Goal: Task Accomplishment & Management: Use online tool/utility

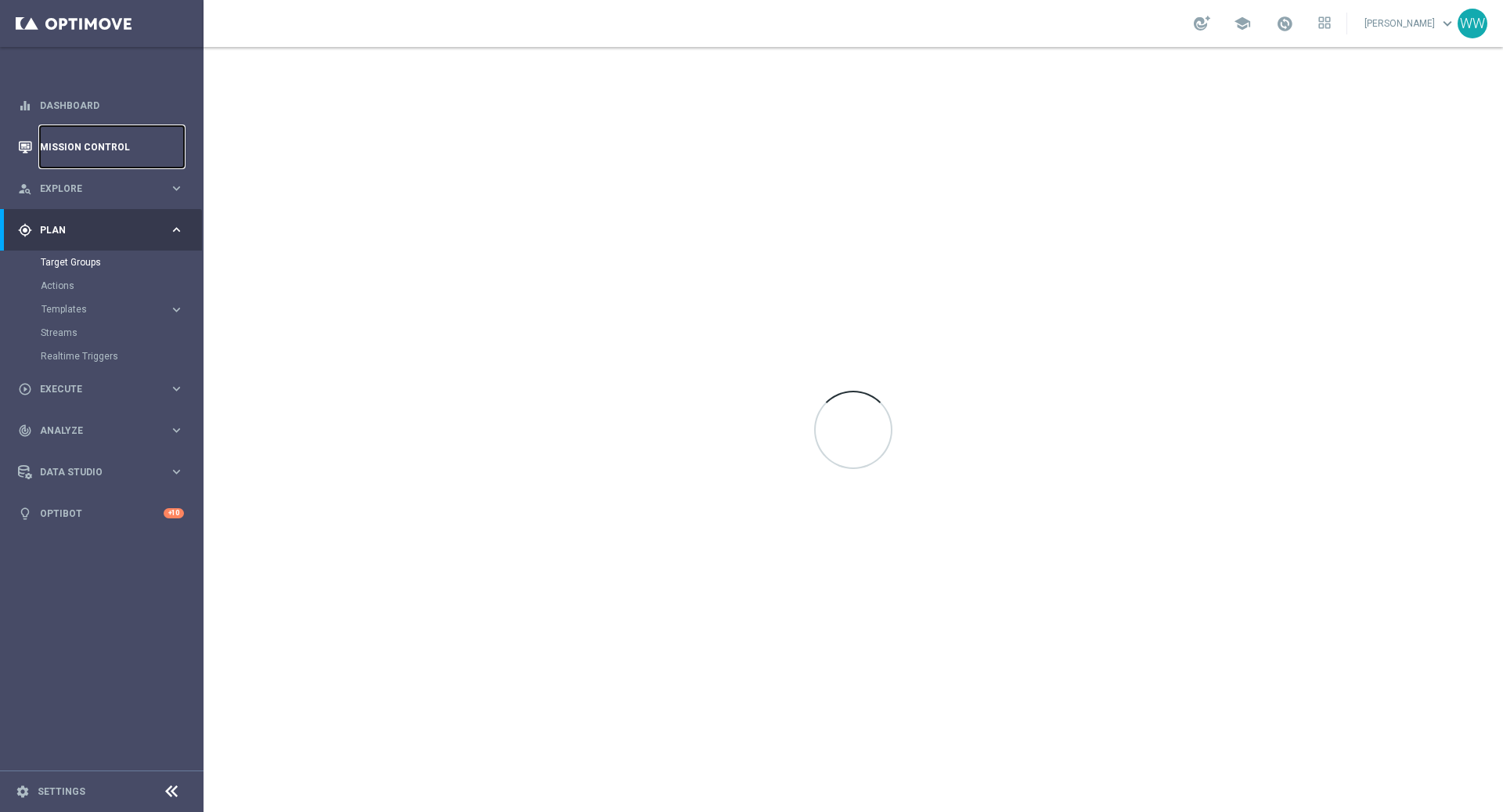
click at [87, 153] on link "Mission Control" at bounding box center [112, 146] width 144 height 41
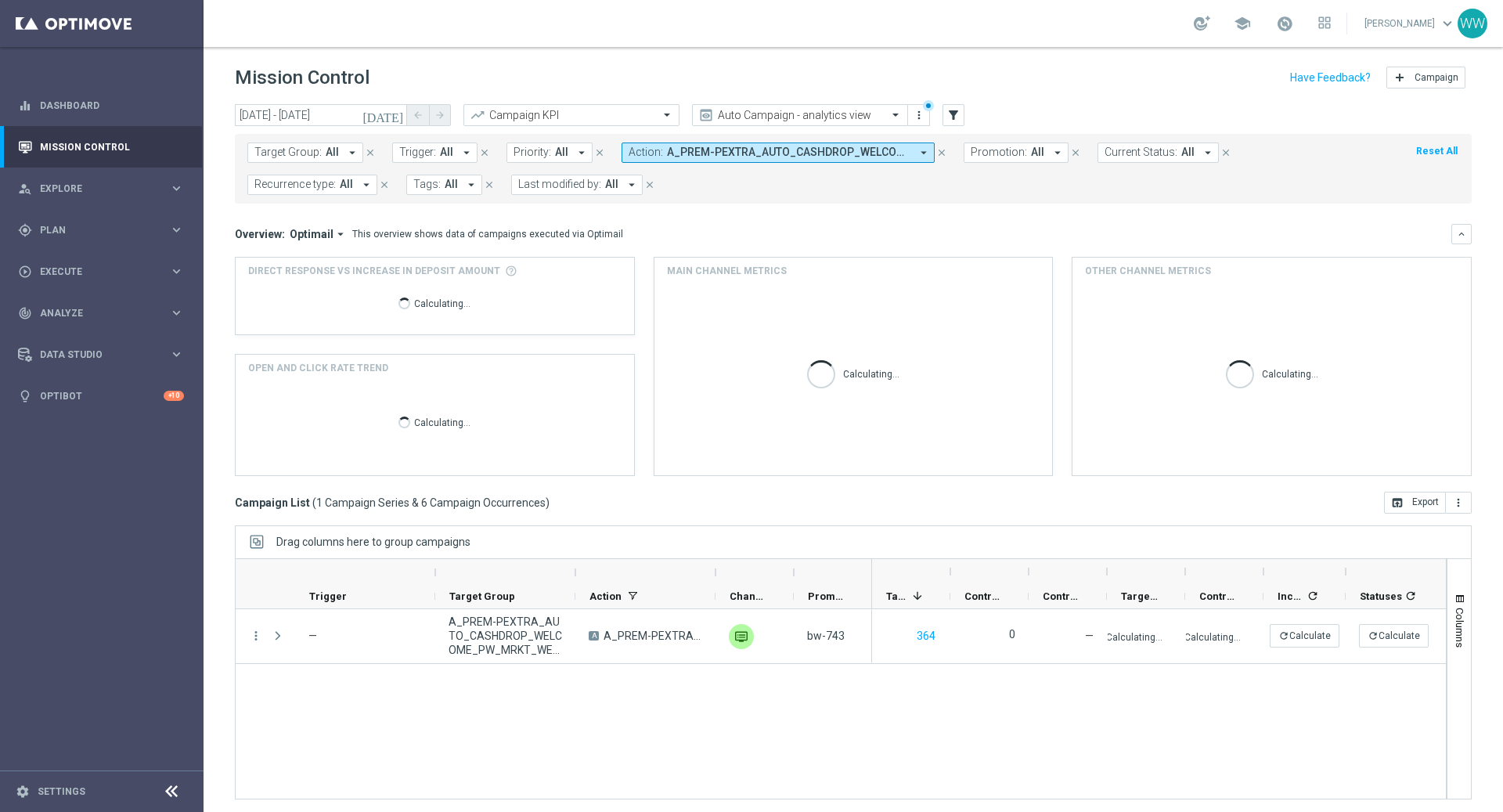
click at [853, 153] on span "A_PREM-PEXTRA_AUTO_CASHDROP_WELCOME_PW_MRKT_WEEKLY" at bounding box center [788, 152] width 243 height 13
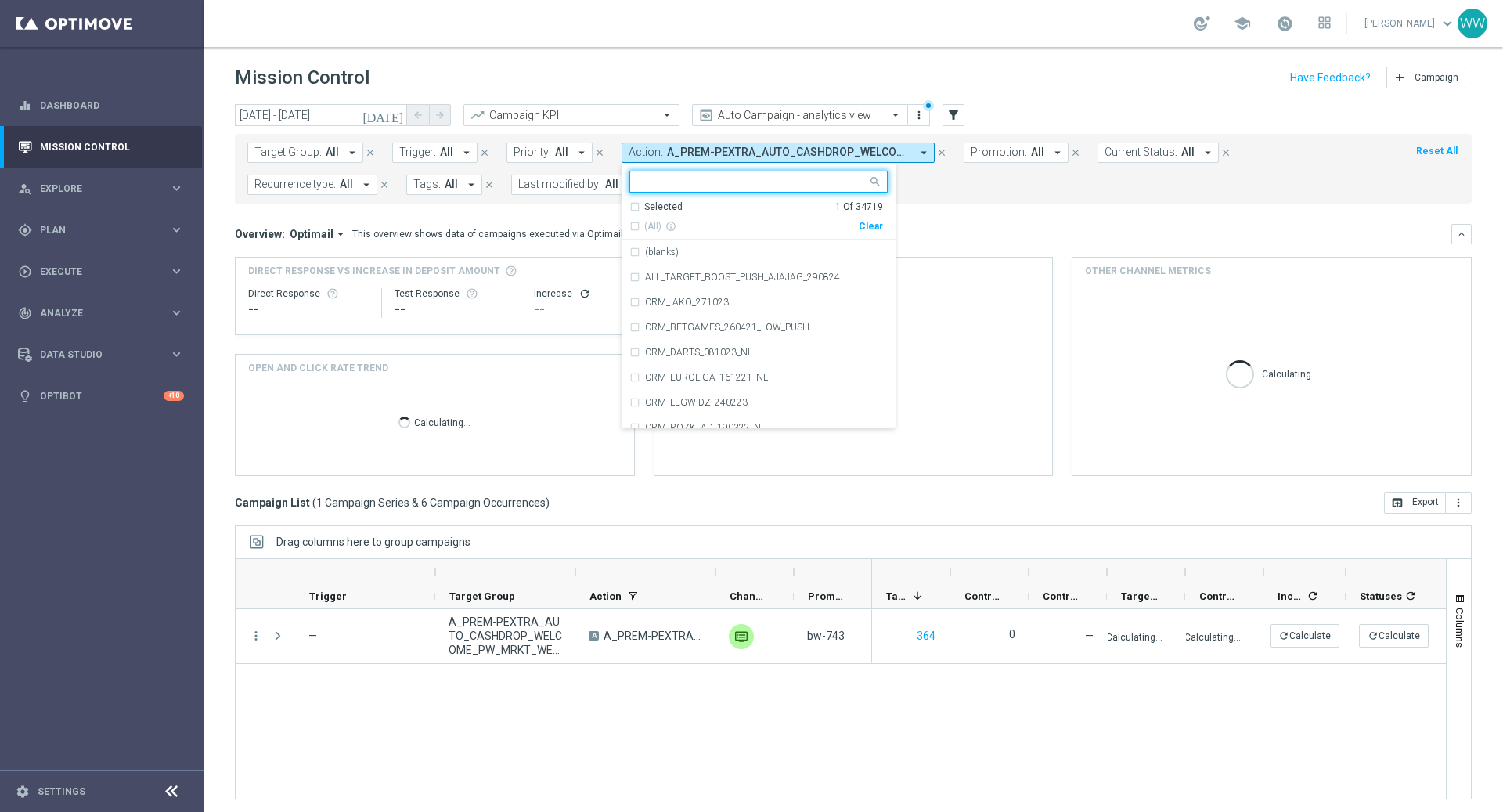
click at [0, 0] on div "Clear" at bounding box center [0, 0] width 0 height 0
click at [785, 179] on input "text" at bounding box center [752, 181] width 229 height 13
paste input "A_PEXTRA_AUTO_SCRATCH_Loyalty_250PLN_14d"
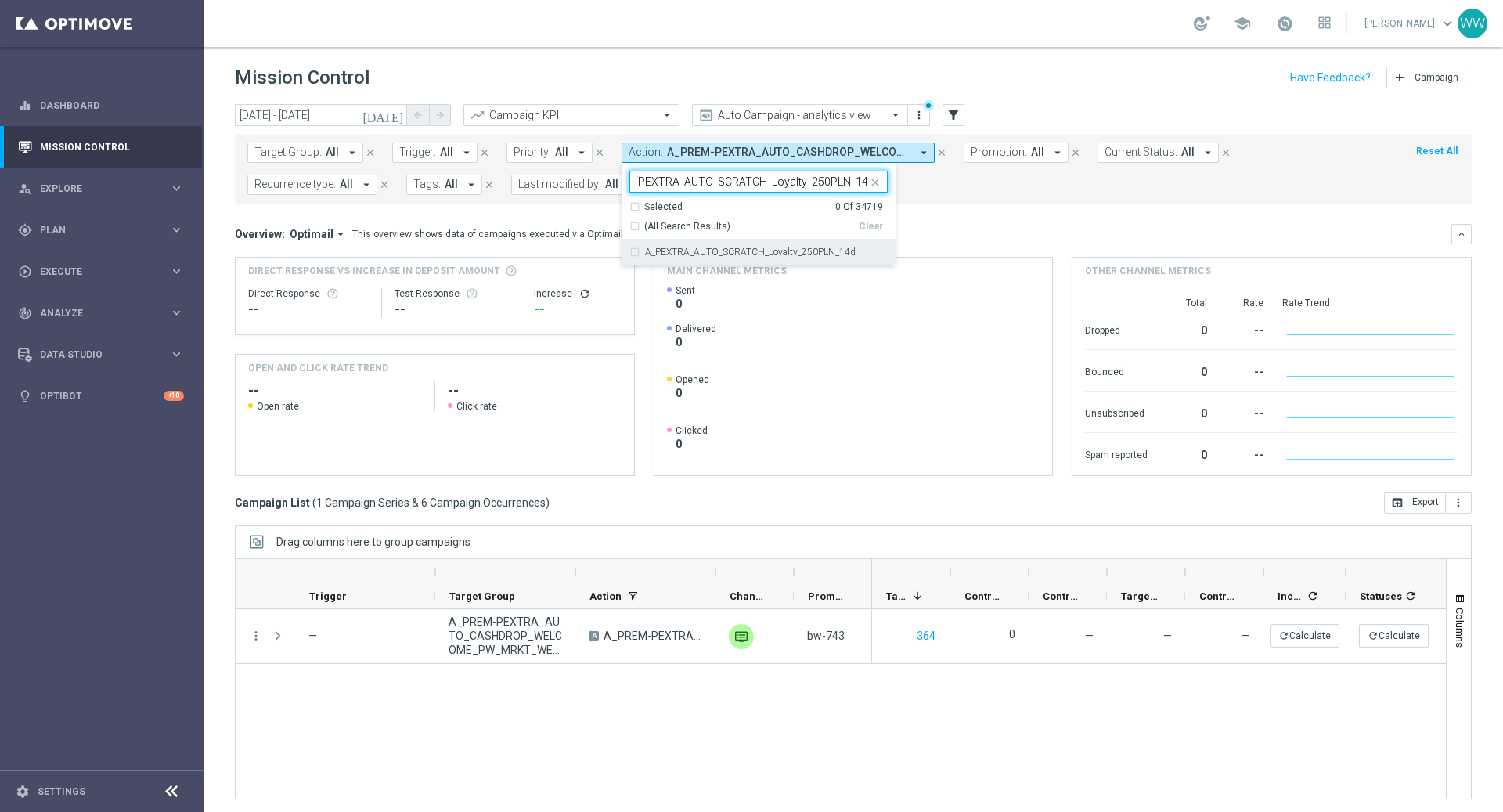
click at [733, 247] on label "A_PEXTRA_AUTO_SCRATCH_Loyalty_250PLN_14d" at bounding box center [750, 251] width 211 height 9
type input "A_PEXTRA_AUTO_SCRATCH_Loyalty_250PLN_14d"
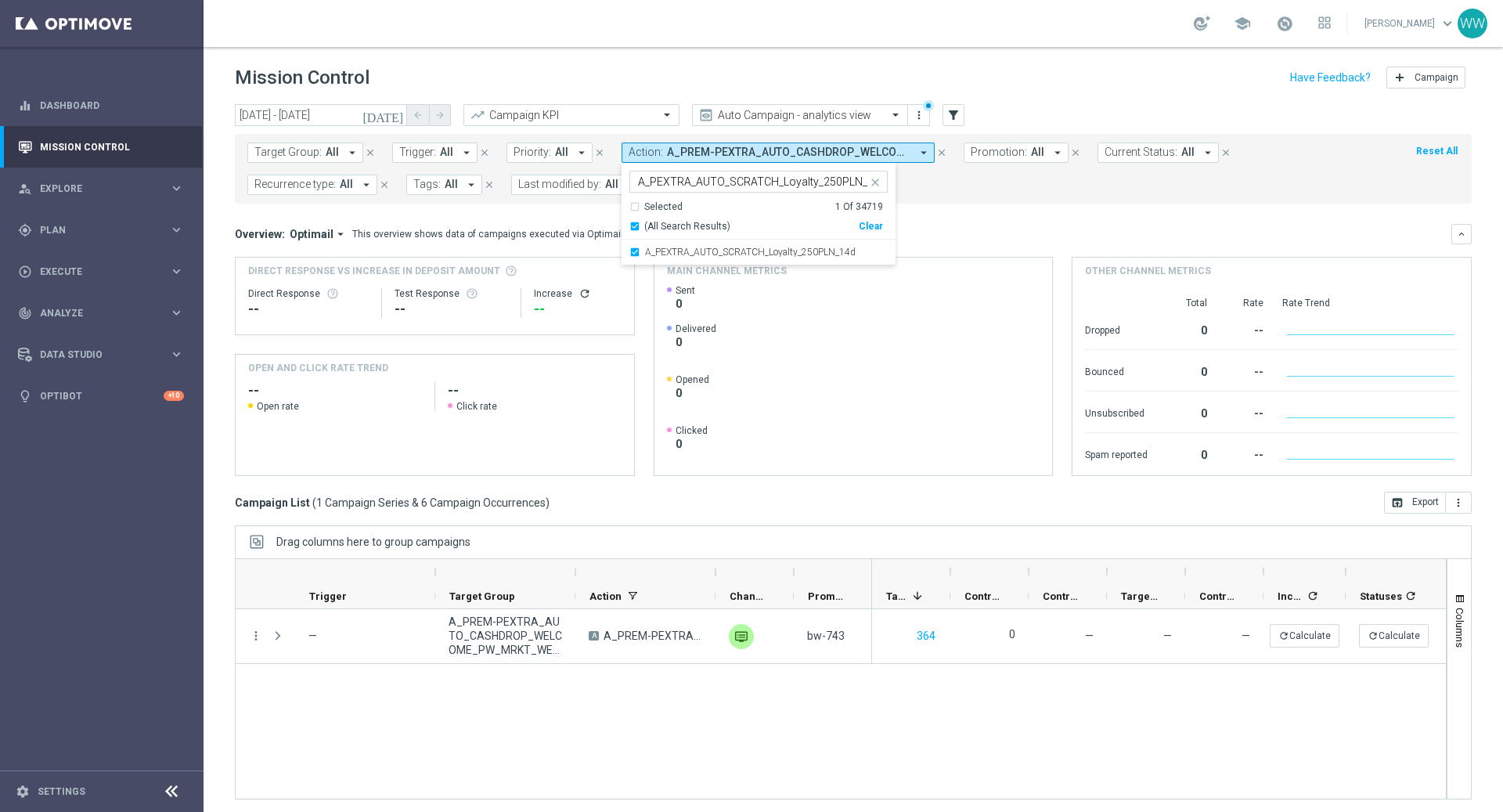
click at [1026, 256] on div "Direct Response VS Increase In Deposit Amount Direct Response -- Test Response …" at bounding box center [853, 366] width 1237 height 220
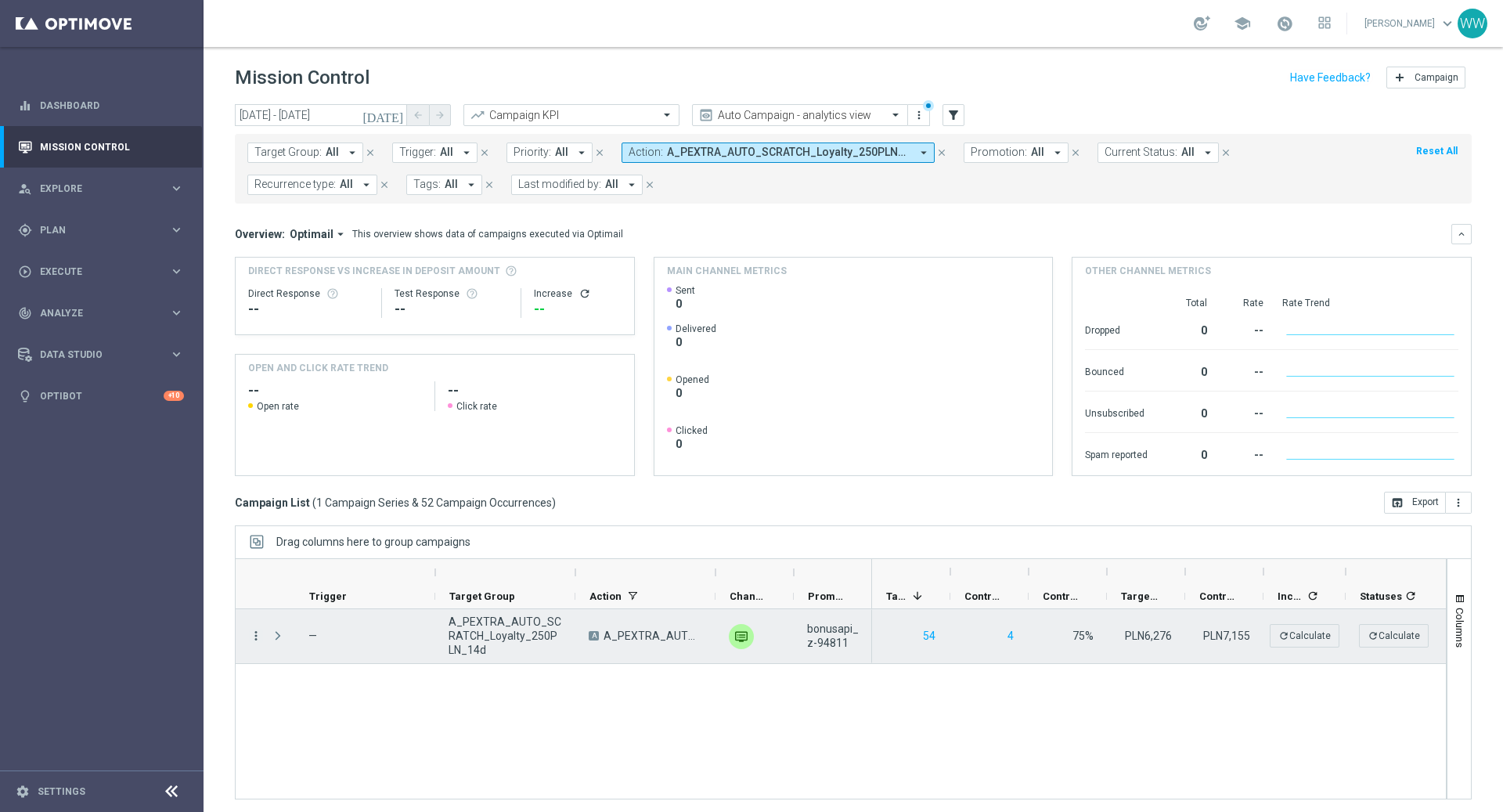
click at [254, 635] on icon "more_vert" at bounding box center [256, 636] width 14 height 14
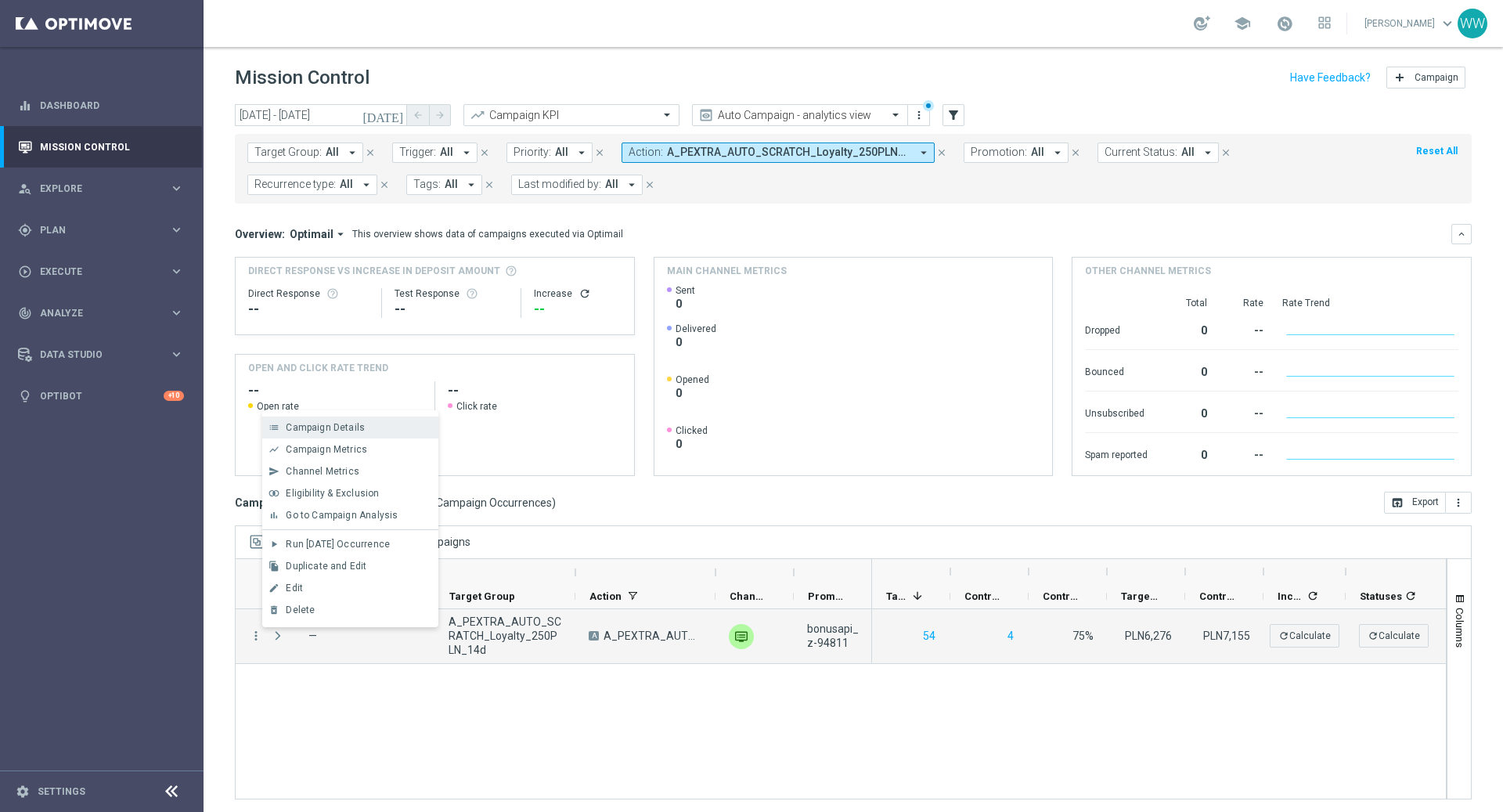
click at [331, 431] on span "Campaign Details" at bounding box center [325, 427] width 79 height 11
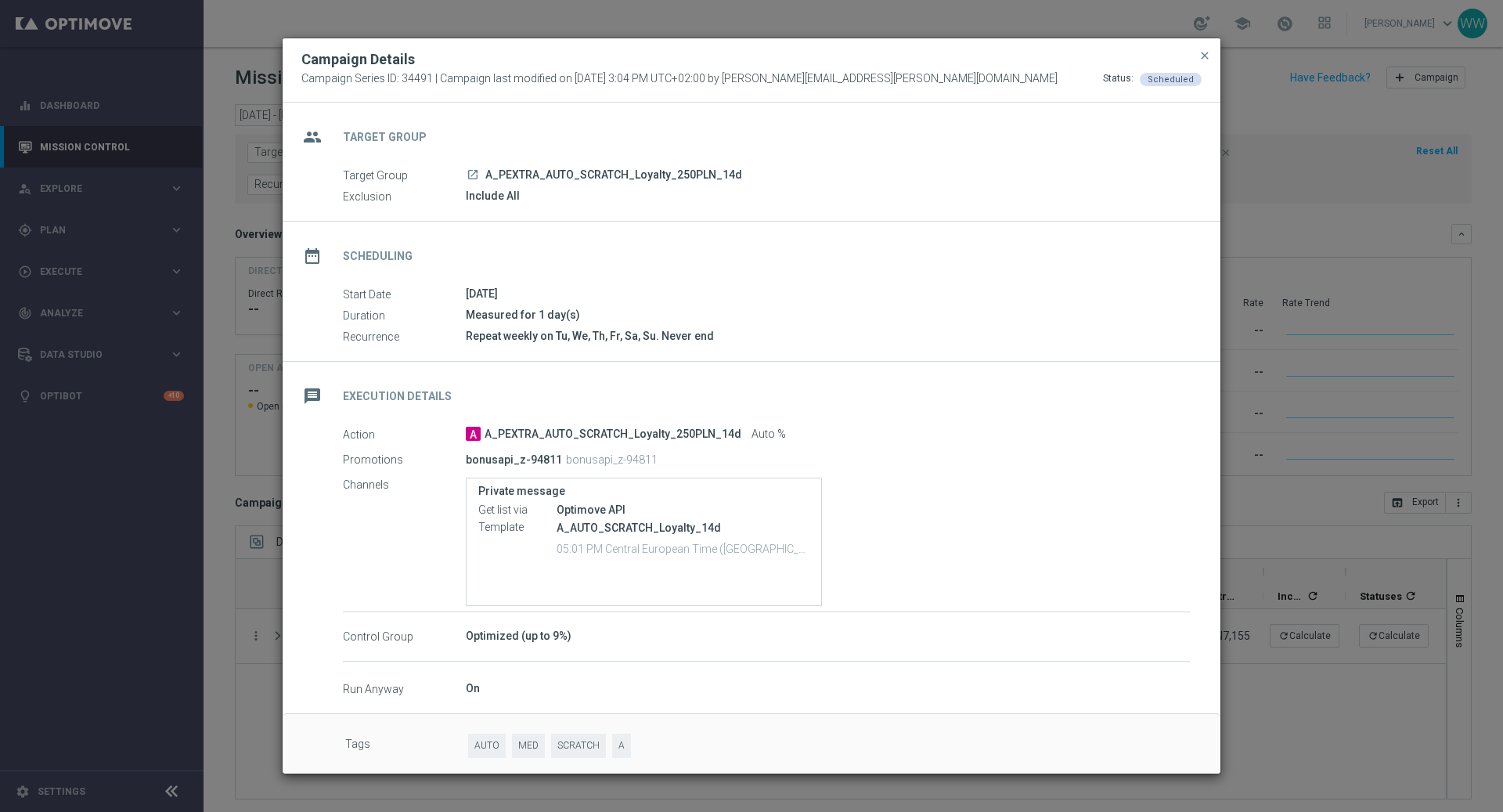
scroll to position [6, 0]
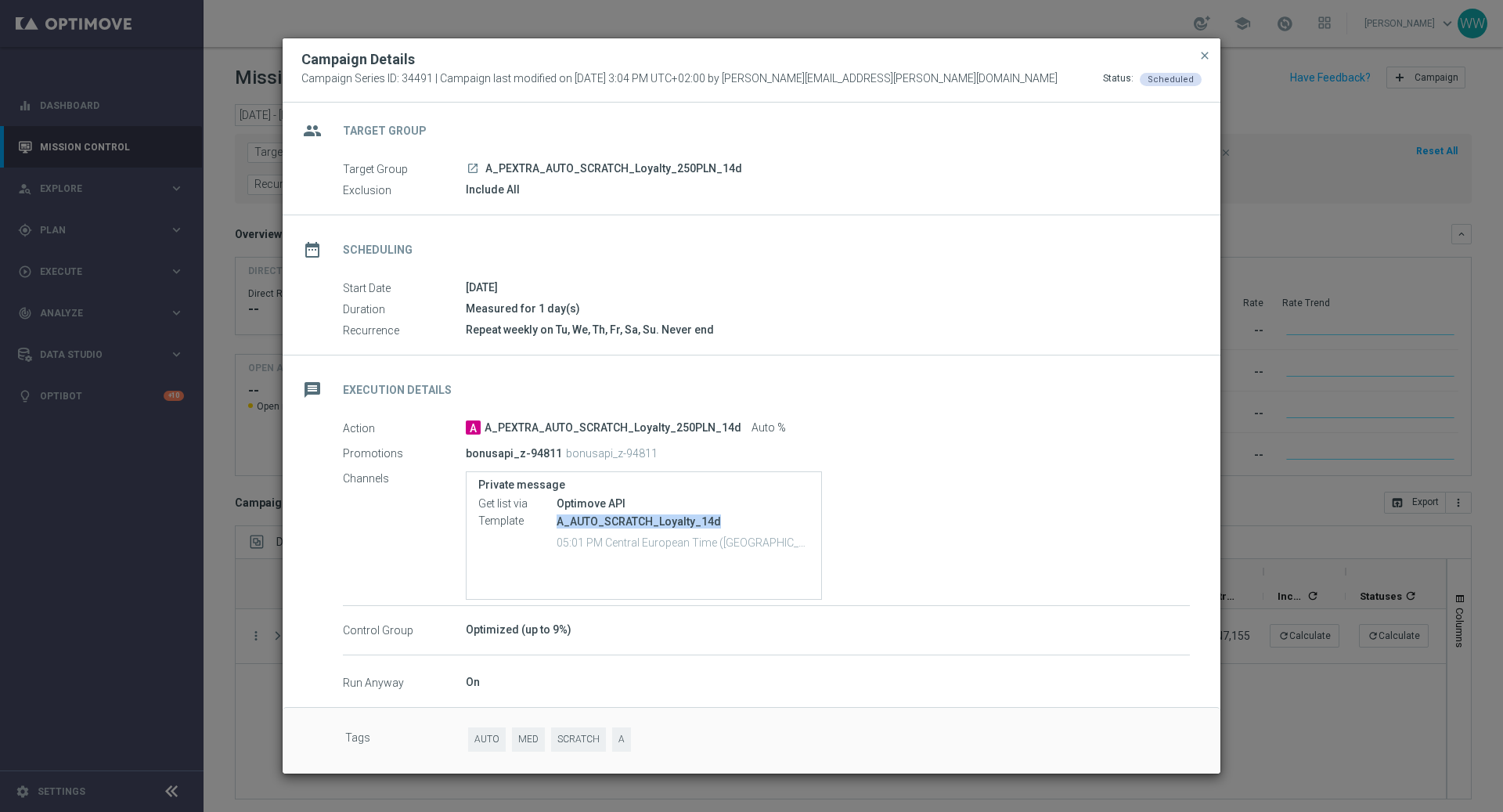
drag, startPoint x: 555, startPoint y: 521, endPoint x: 830, endPoint y: 521, distance: 274.8
click at [830, 521] on div "Private message Get list via Optimove API Template A_AUTO_SCRATCH_Loyalty_14d 0…" at bounding box center [828, 535] width 724 height 128
copy div "A_AUTO_SCRATCH_Loyalty_14d"
click at [565, 519] on p "A_AUTO_SCRATCH_Loyalty_14d" at bounding box center [683, 521] width 253 height 14
copy p "A_AUTO_SCRATCH_Loyalty_14d"
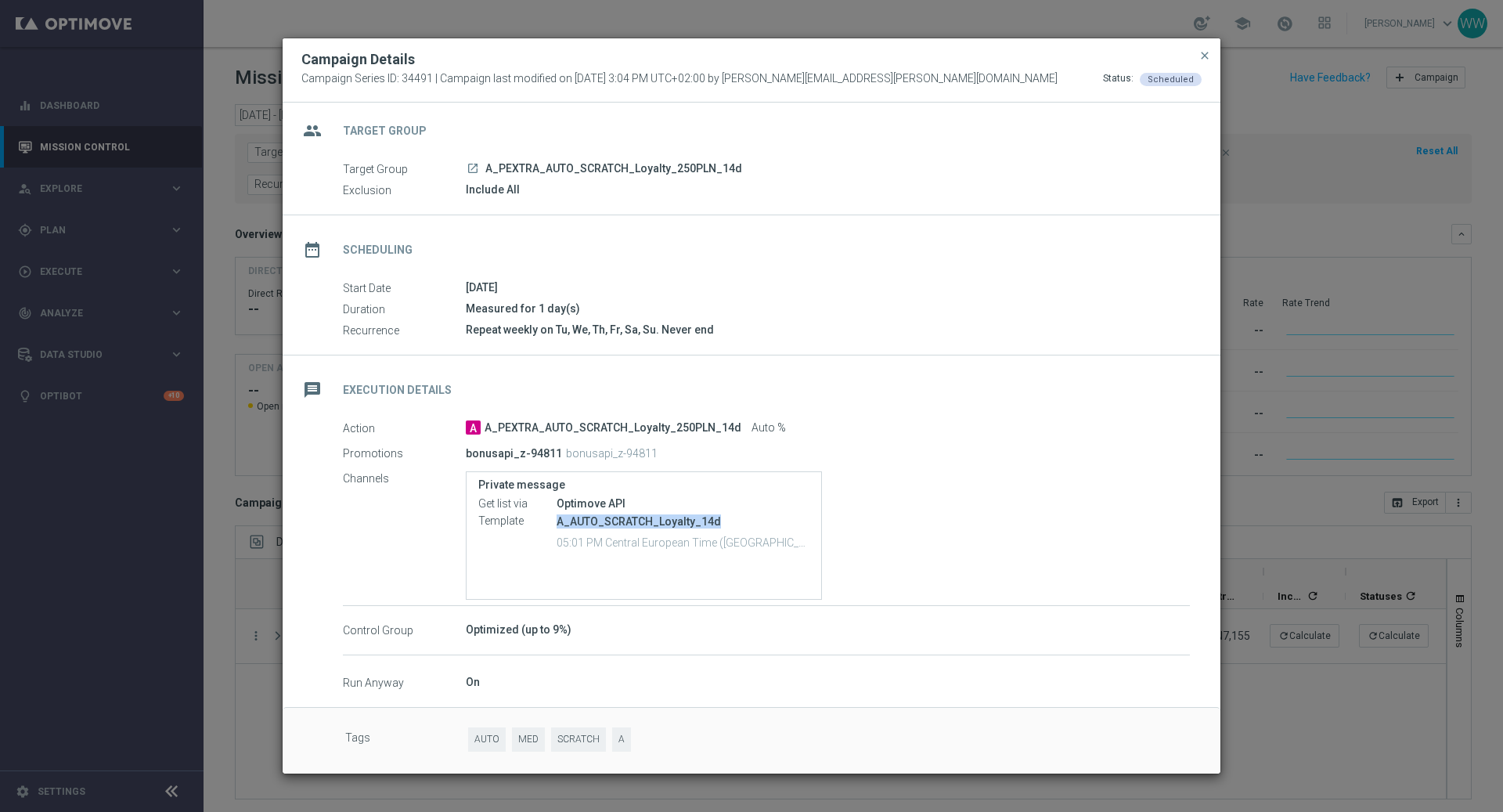
drag, startPoint x: 558, startPoint y: 521, endPoint x: 745, endPoint y: 522, distance: 186.4
click at [745, 522] on p "A_AUTO_SCRATCH_Loyalty_14d" at bounding box center [683, 521] width 253 height 14
copy p "A_AUTO_SCRATCH_Loyalty_14d"
click at [634, 525] on p "A_AUTO_SCRATCH_Loyalty_14d" at bounding box center [683, 521] width 253 height 14
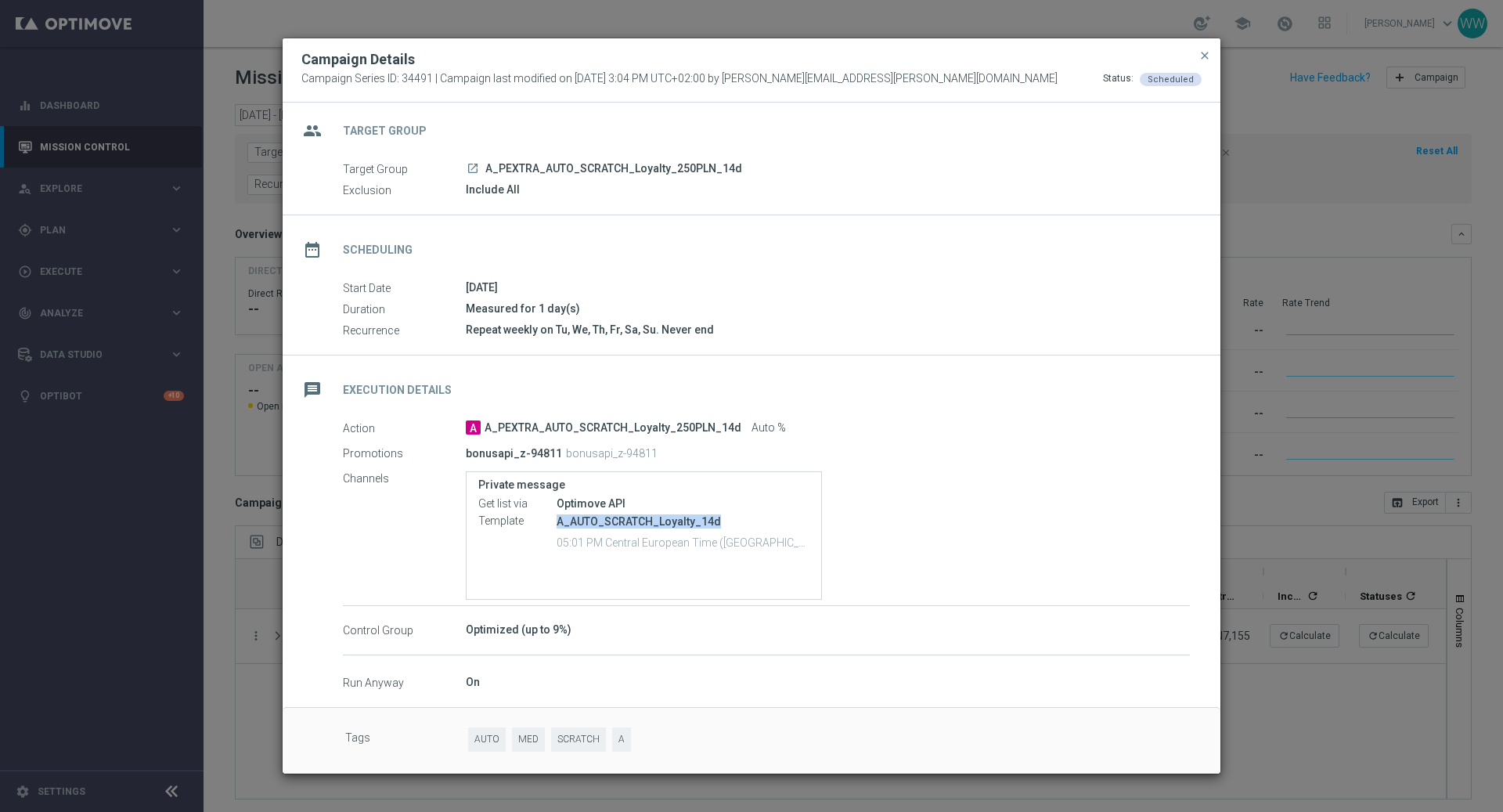
click at [634, 525] on p "A_AUTO_SCRATCH_Loyalty_14d" at bounding box center [683, 521] width 253 height 14
